Goal: Transaction & Acquisition: Purchase product/service

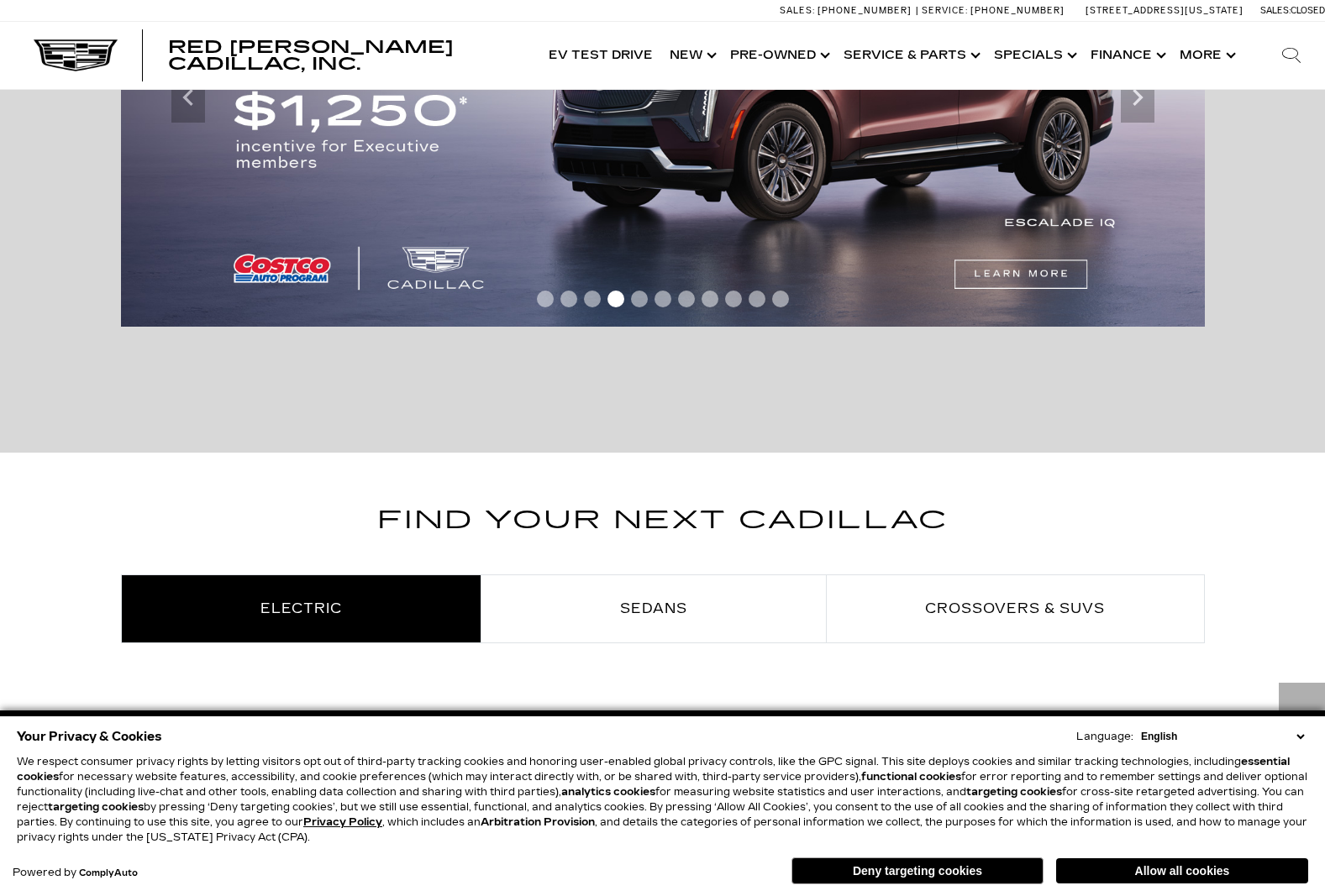
scroll to position [532, 0]
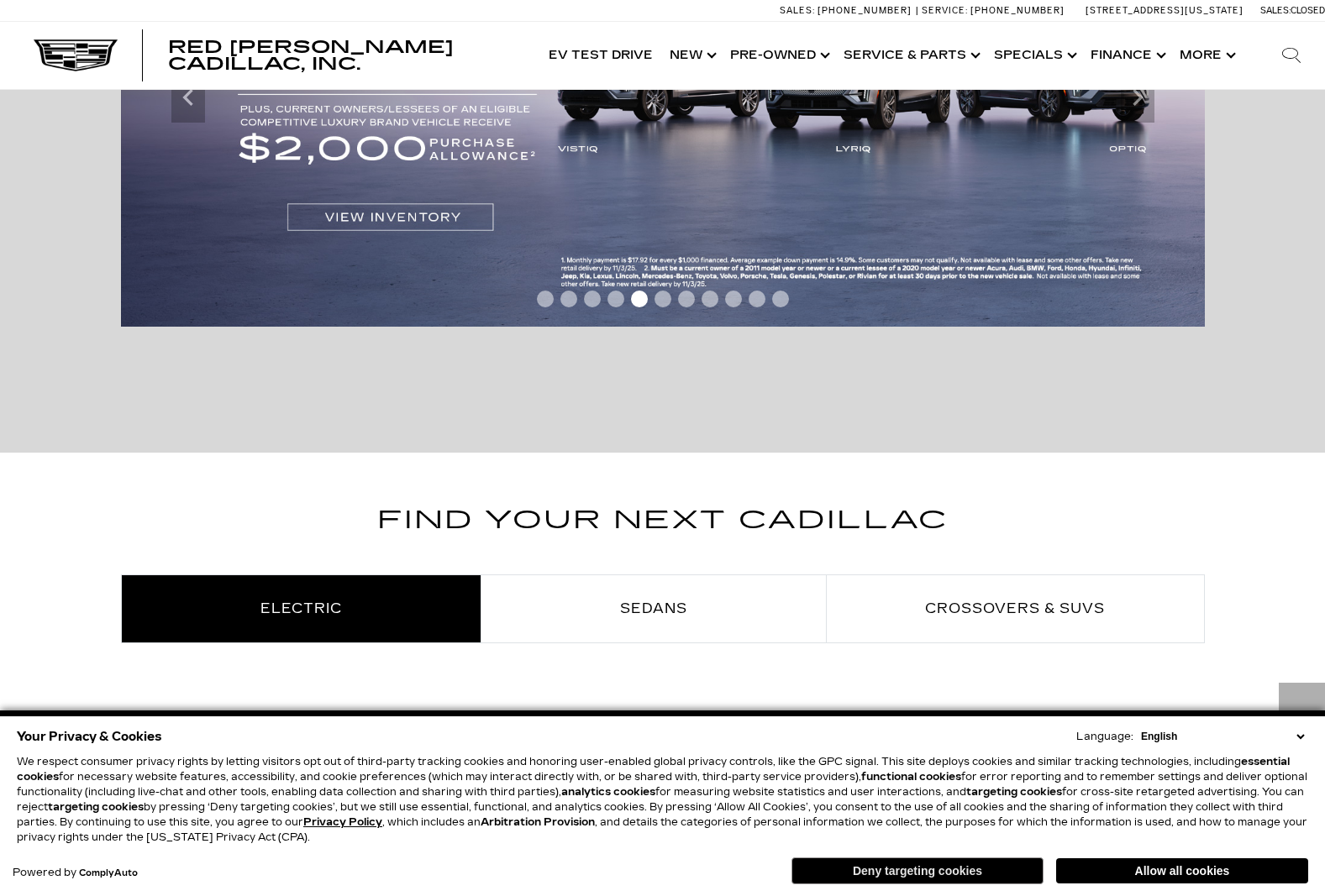
click at [988, 879] on button "Deny targeting cookies" at bounding box center [918, 872] width 252 height 27
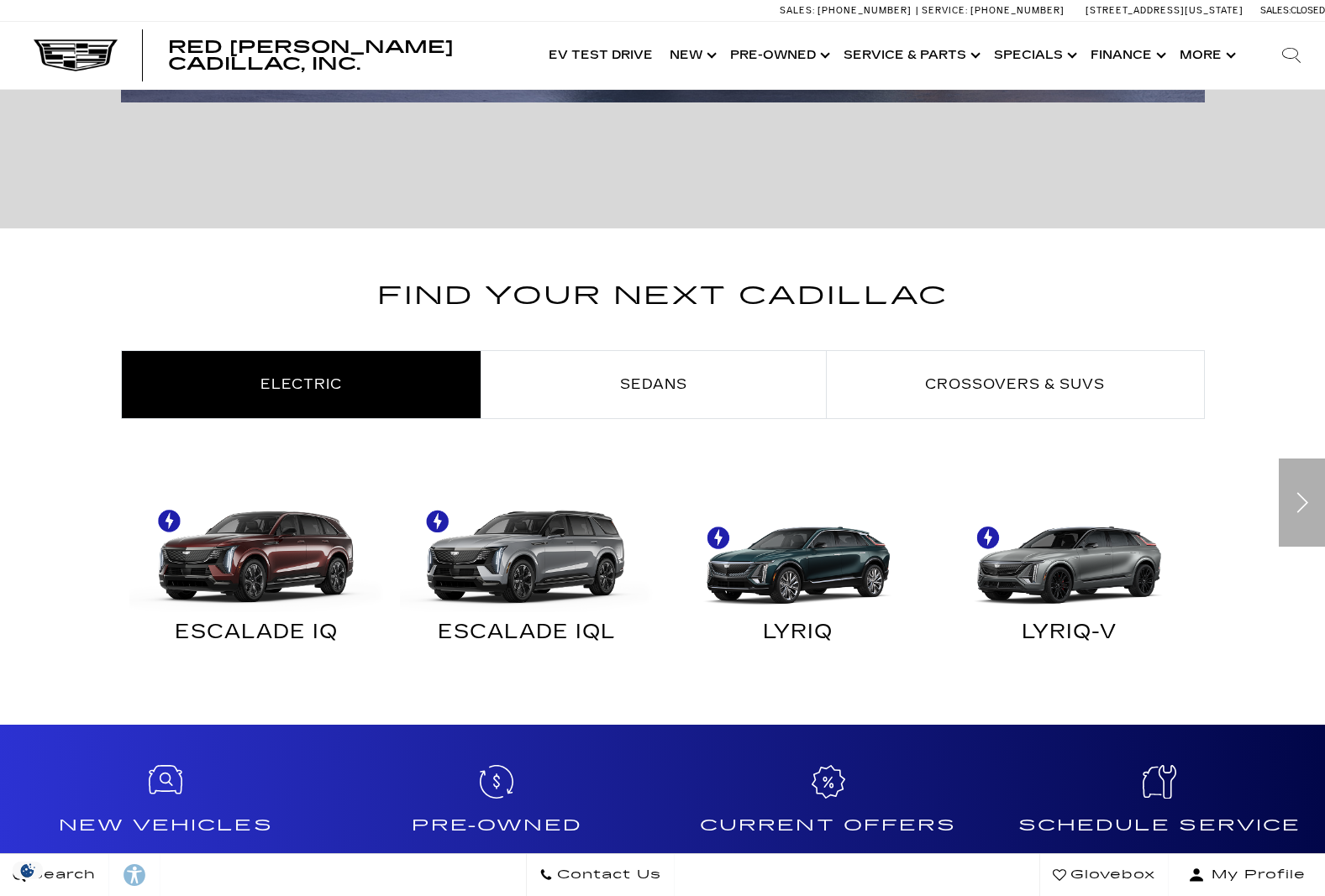
scroll to position [0, 0]
click at [1308, 506] on div "Next" at bounding box center [1302, 502] width 46 height 88
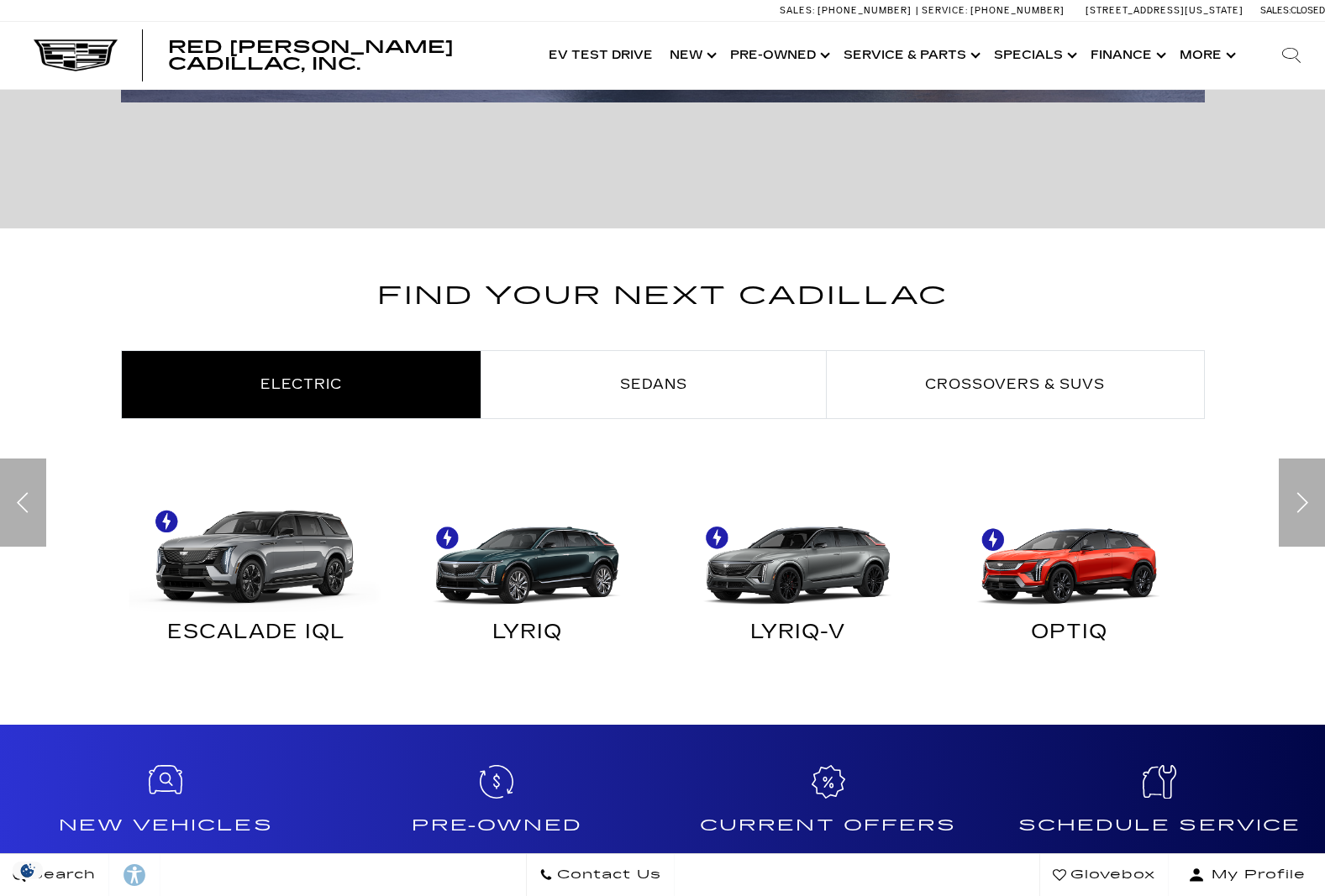
click at [1308, 506] on div "Next" at bounding box center [1302, 502] width 46 height 88
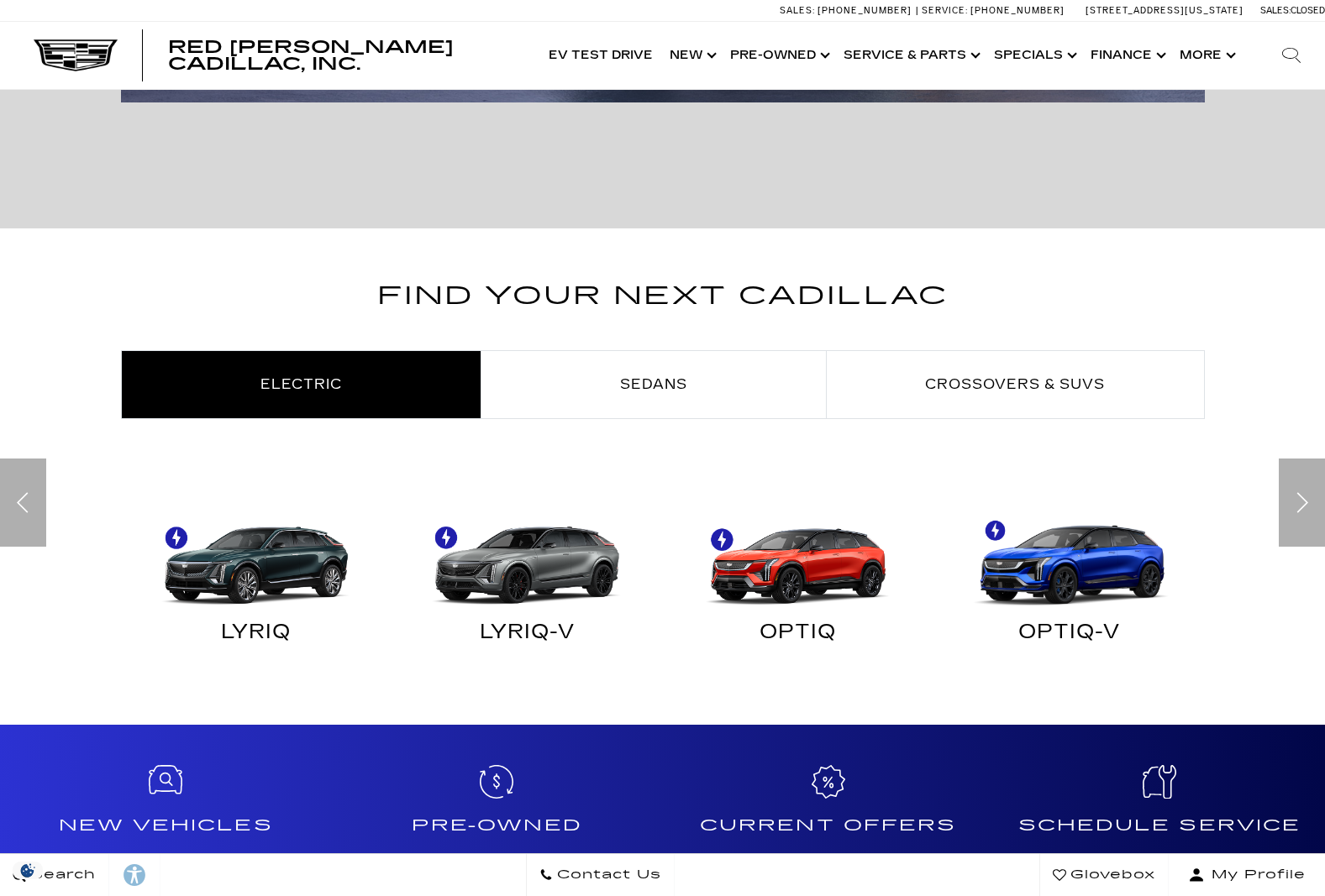
click at [1308, 506] on div "Next" at bounding box center [1302, 502] width 46 height 88
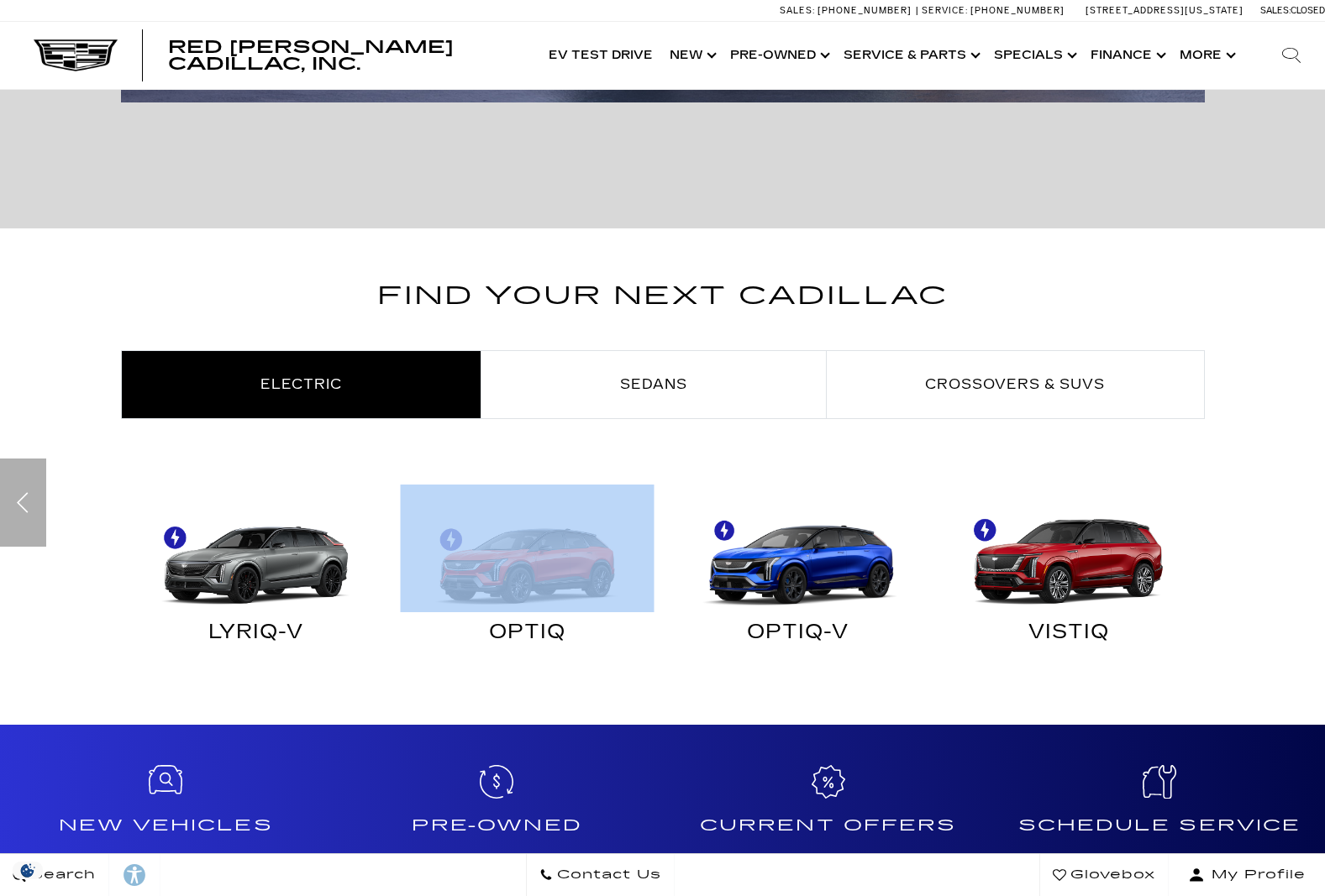
click at [1308, 506] on div "Find Your Next Cadillac Electric Sedans Crossovers & SUVs ESCALADE IQ ESCALADE …" at bounding box center [662, 480] width 1325 height 409
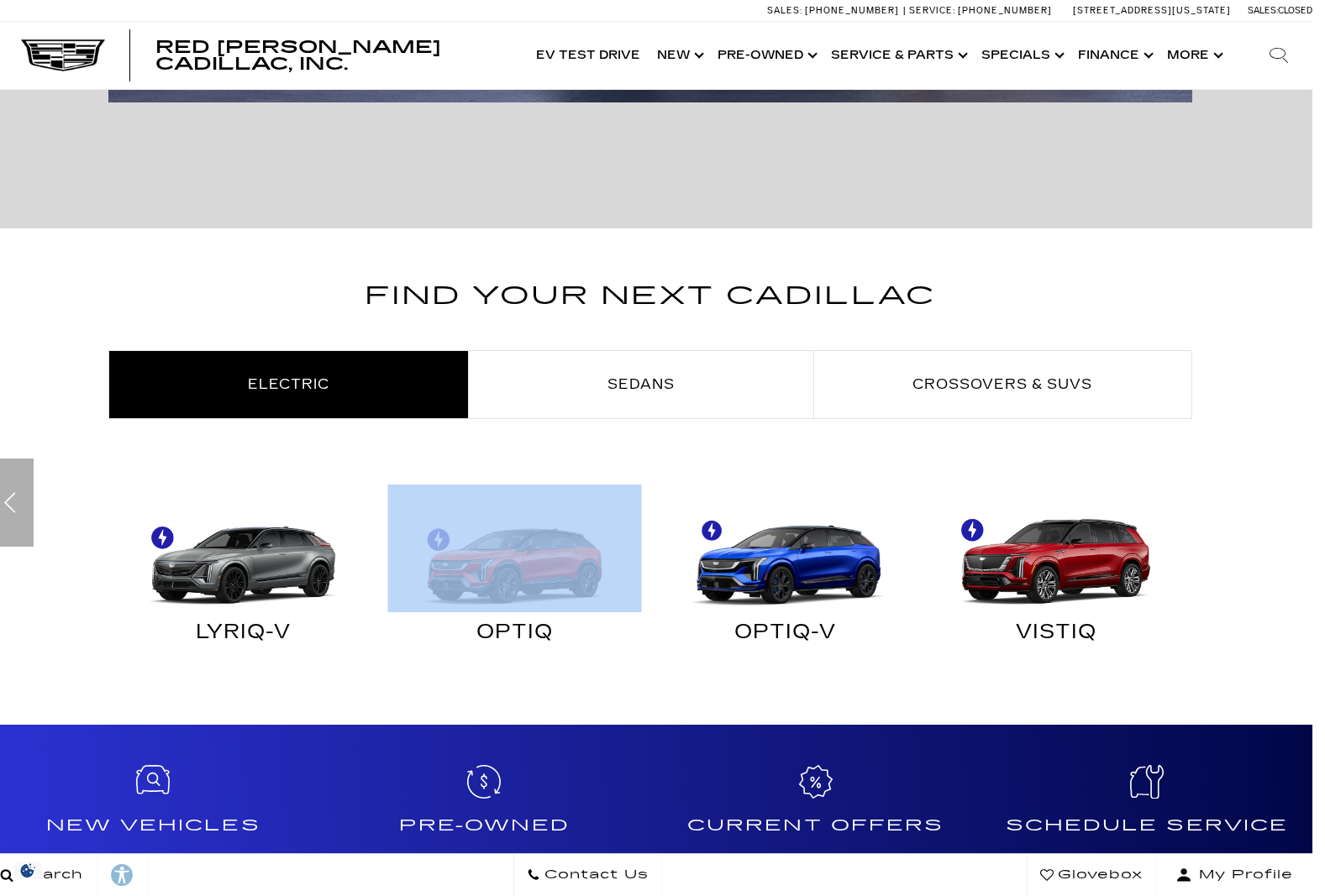
click at [1308, 506] on div "Find Your Next Cadillac Electric Sedans Crossovers & SUVs ESCALADE IQ ESCALADE …" at bounding box center [650, 480] width 1325 height 409
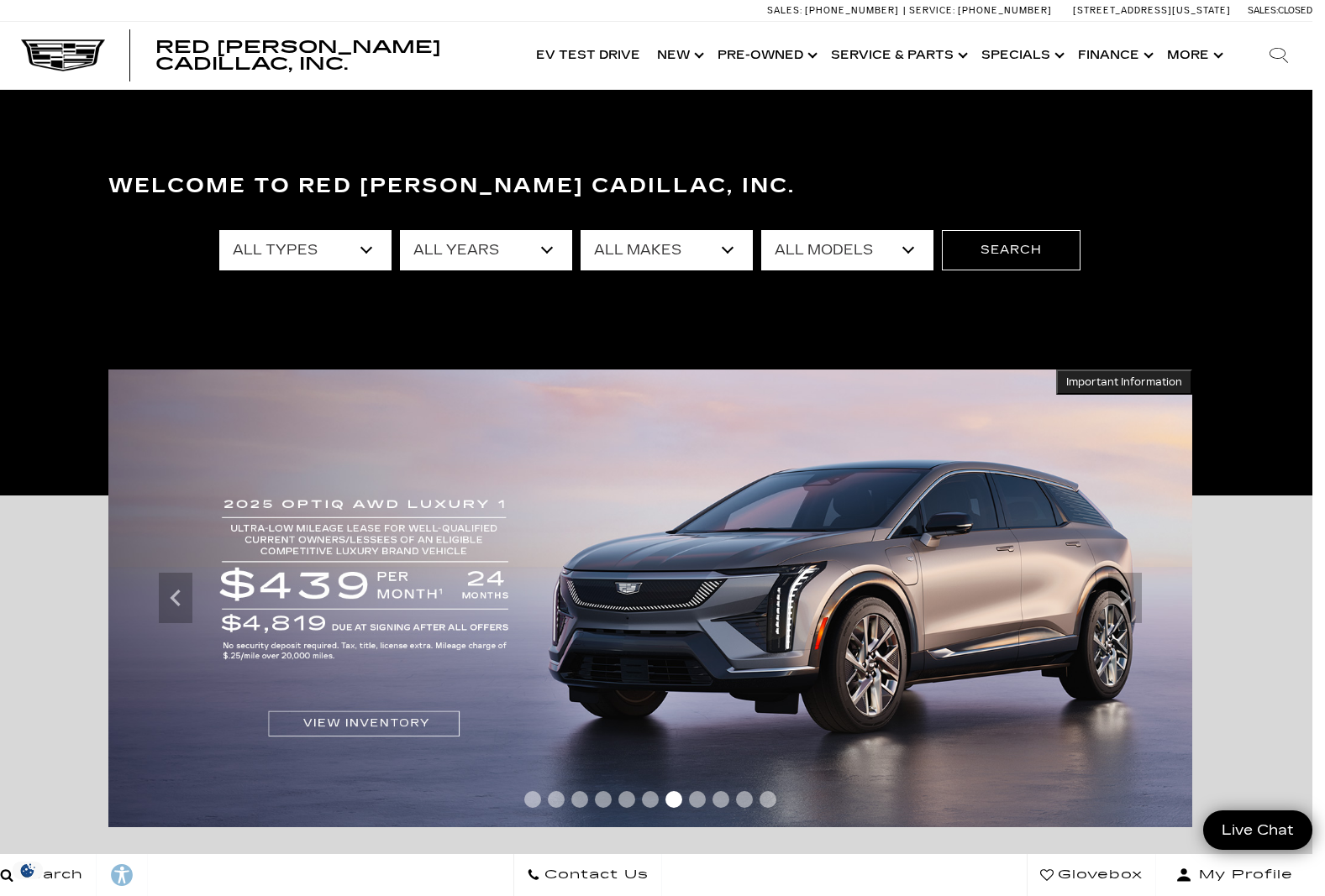
scroll to position [0, 13]
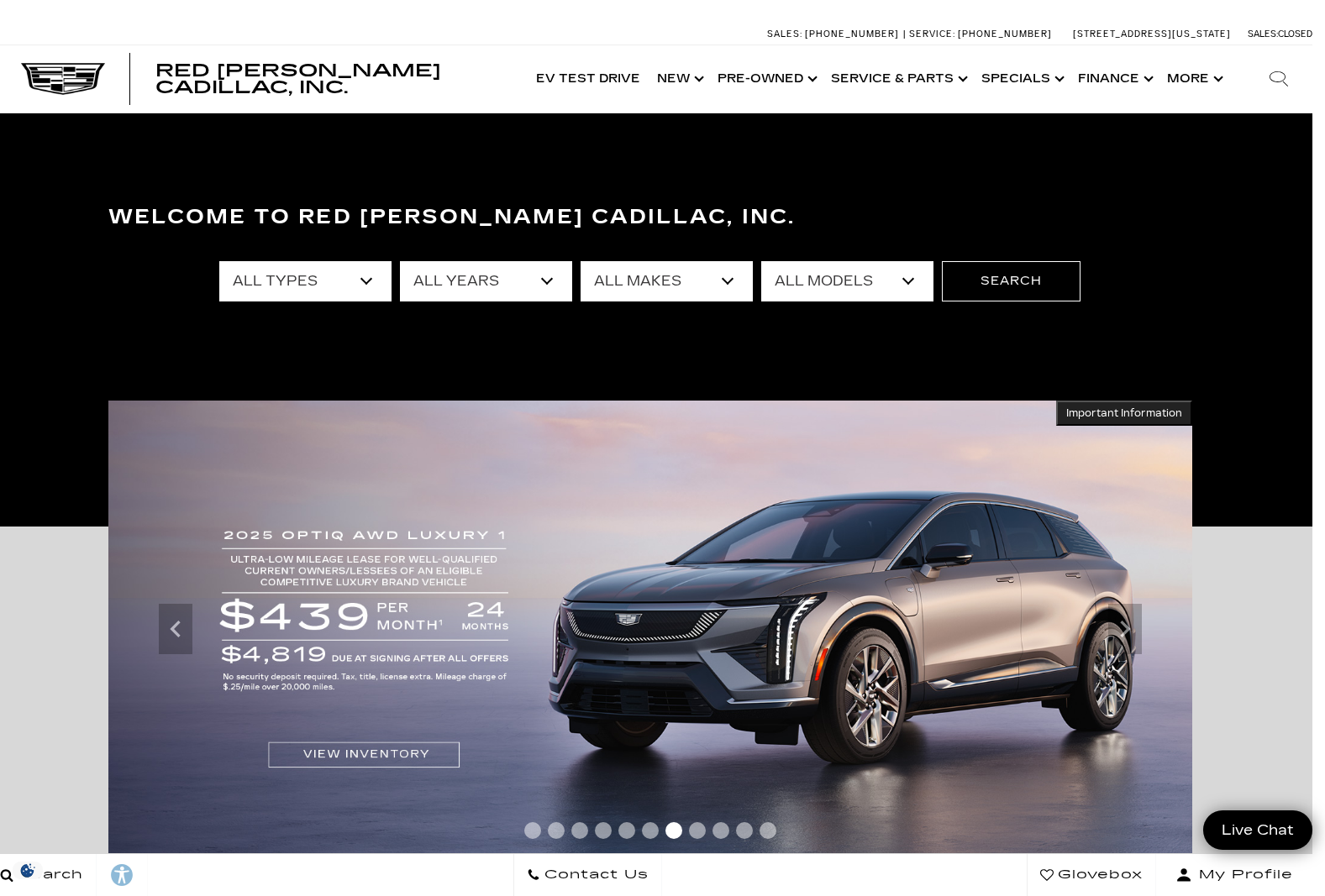
click at [872, 284] on select "All Models A4 Colorado Crown Signia CT4 CT5 CT5-V E-Class Enclave EQE Escalade …" at bounding box center [847, 280] width 172 height 40
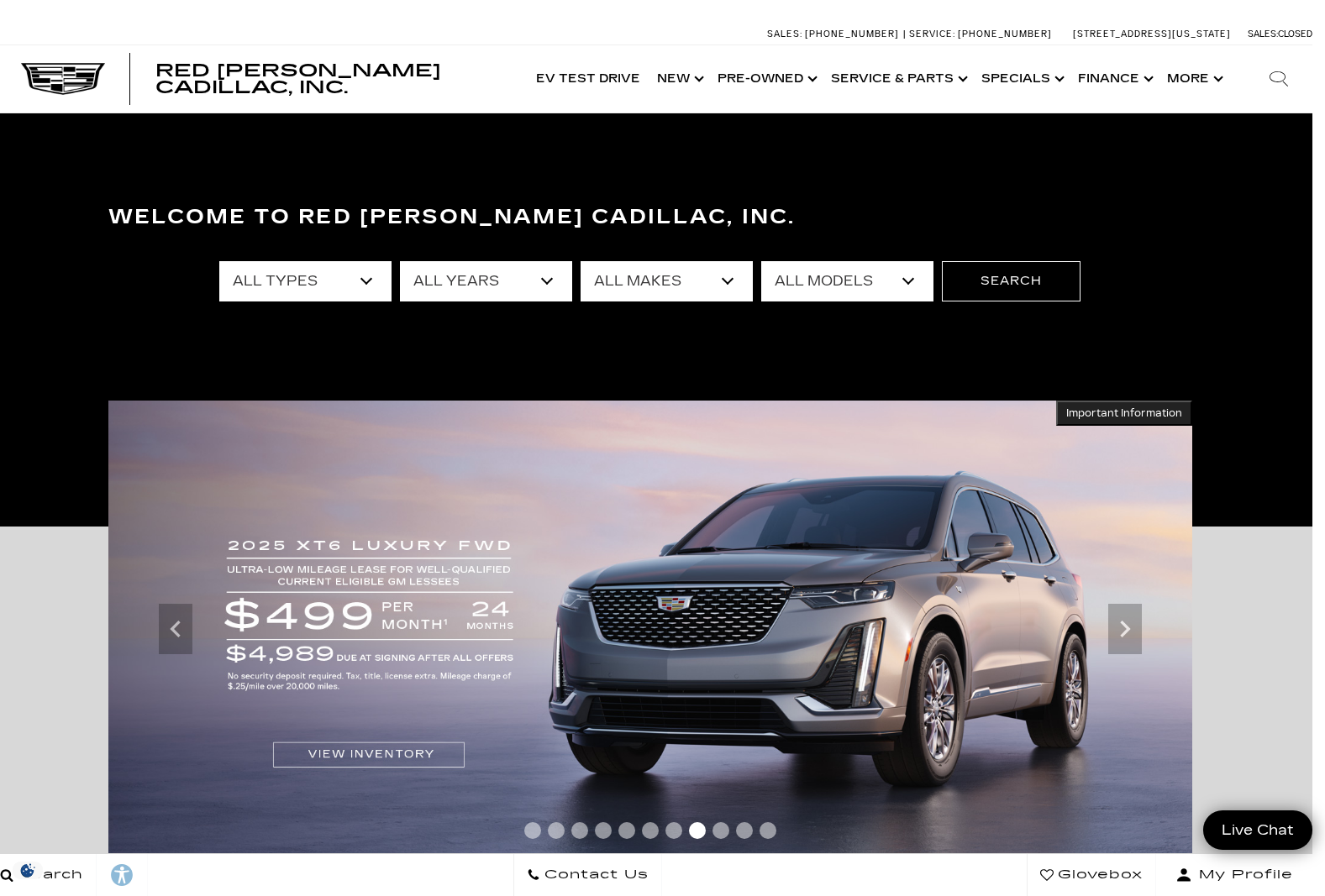
click at [643, 357] on div "Welcome to Red Noland Cadillac, Inc. All Types New Used Certified Used Demo All…" at bounding box center [650, 320] width 1325 height 252
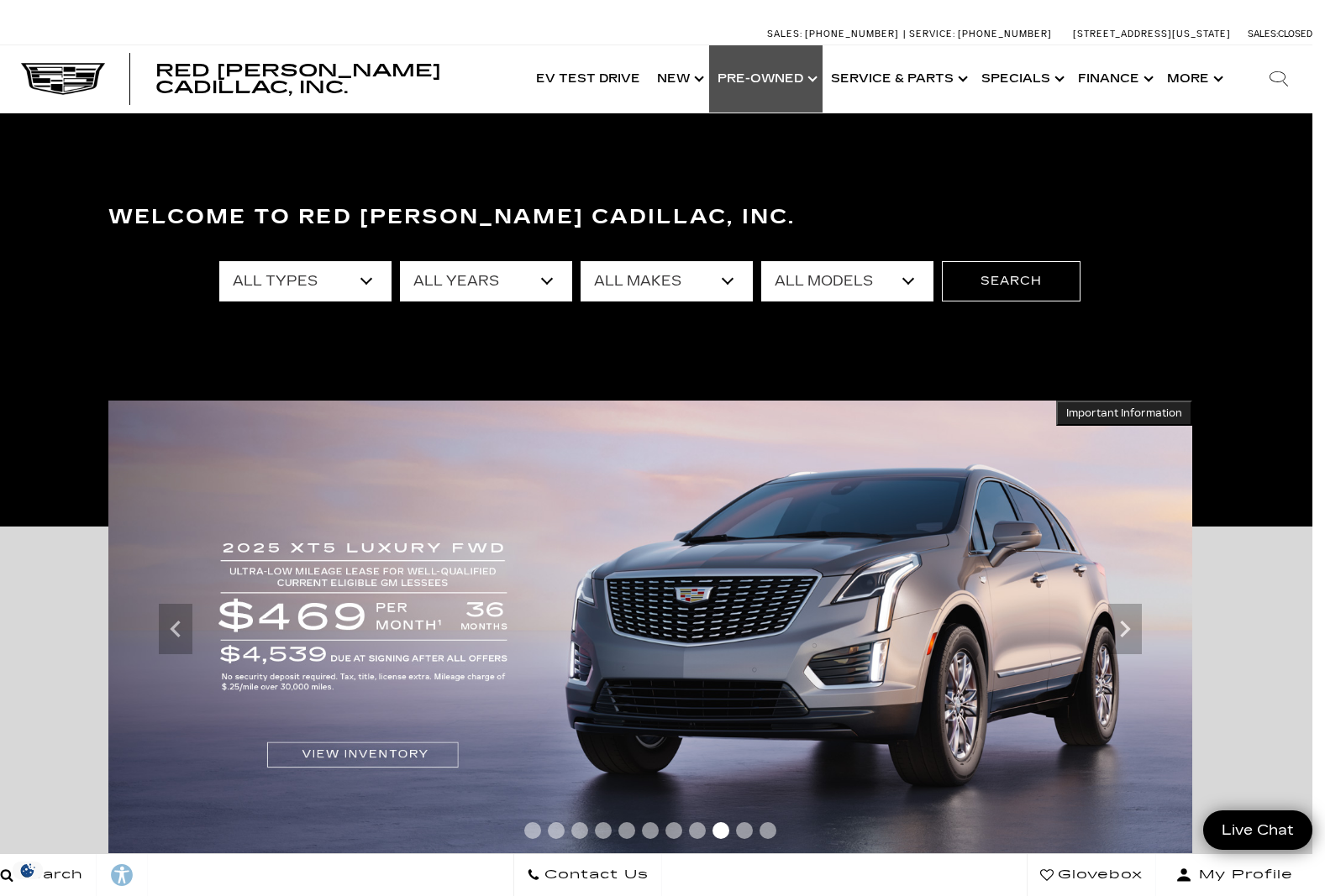
click at [800, 75] on link "Show Pre-Owned" at bounding box center [766, 78] width 113 height 67
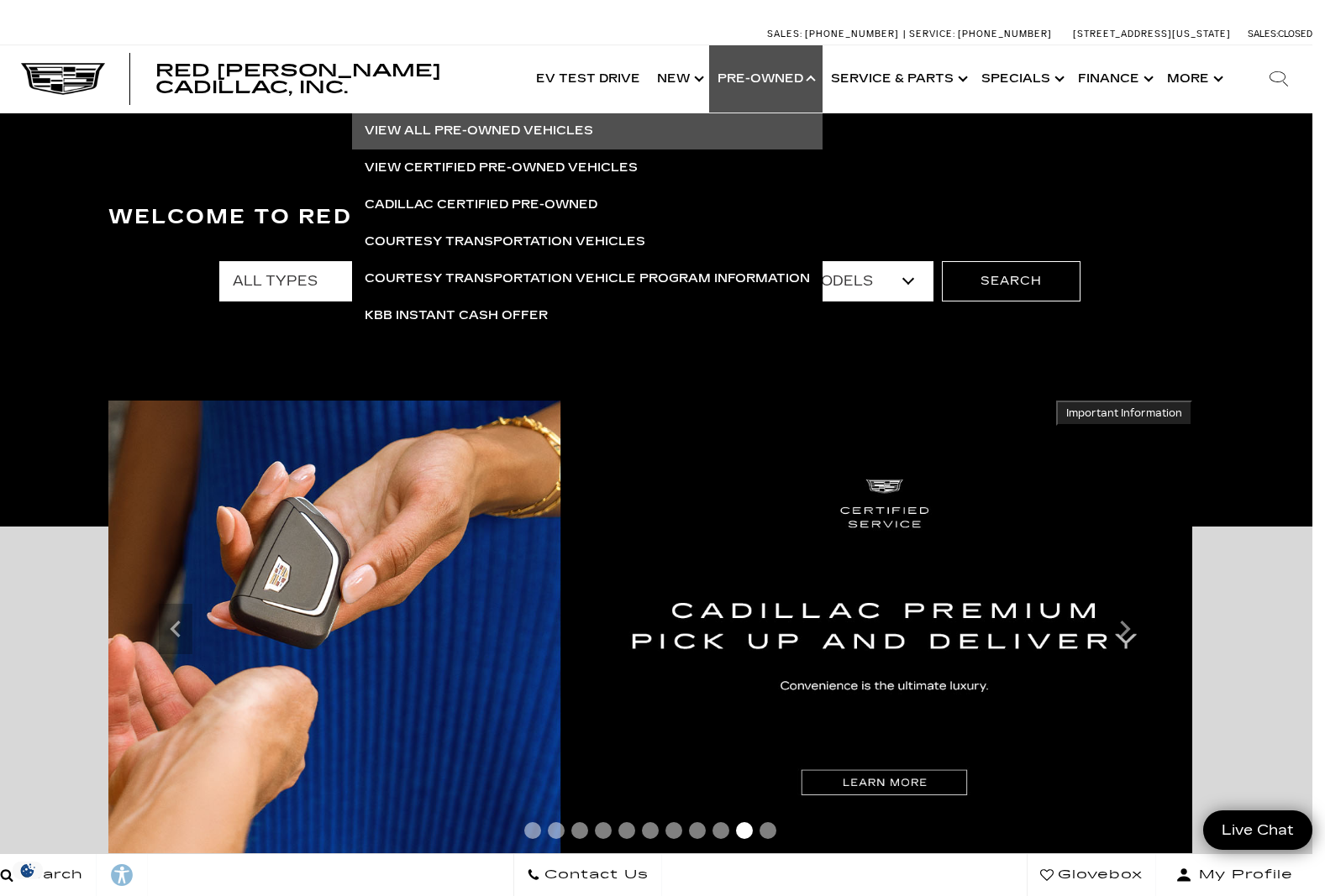
click at [553, 129] on link "View All Pre-Owned Vehicles" at bounding box center [586, 131] width 470 height 37
